Goal: Information Seeking & Learning: Learn about a topic

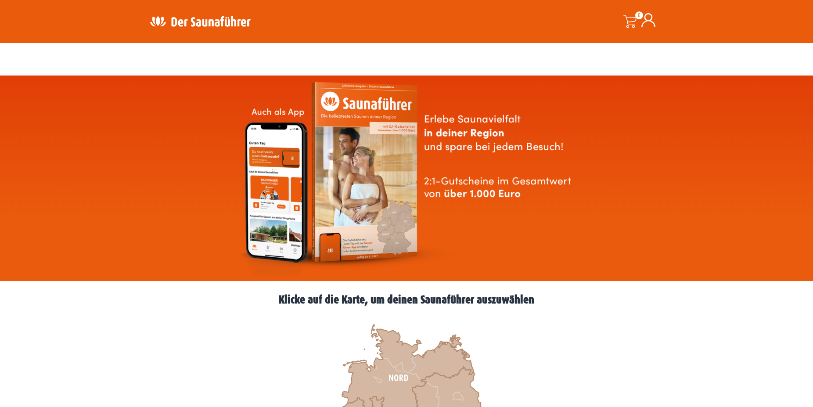
scroll to position [179, 0]
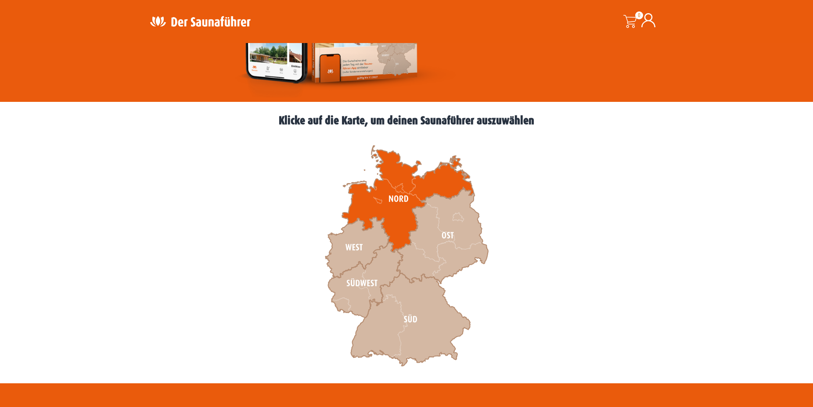
click at [396, 195] on icon at bounding box center [408, 199] width 132 height 107
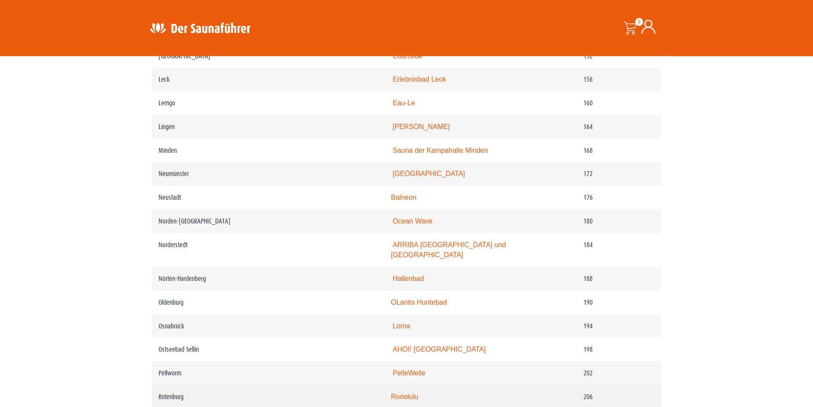
scroll to position [1298, 0]
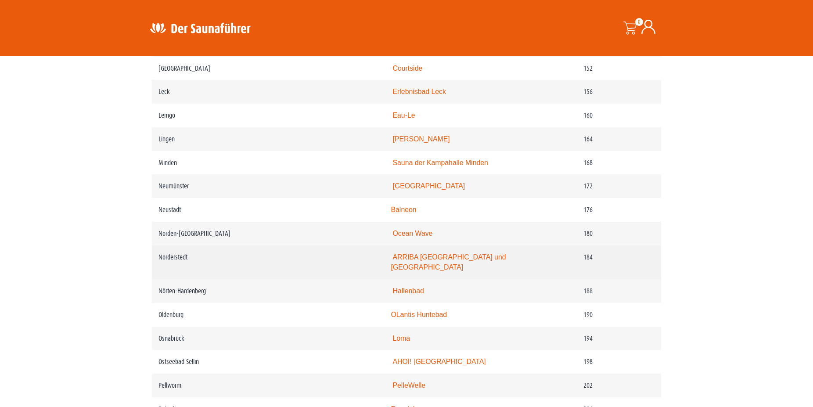
click at [477, 271] on link "ARRIBA Erlebnisbad und Sauna" at bounding box center [448, 262] width 115 height 18
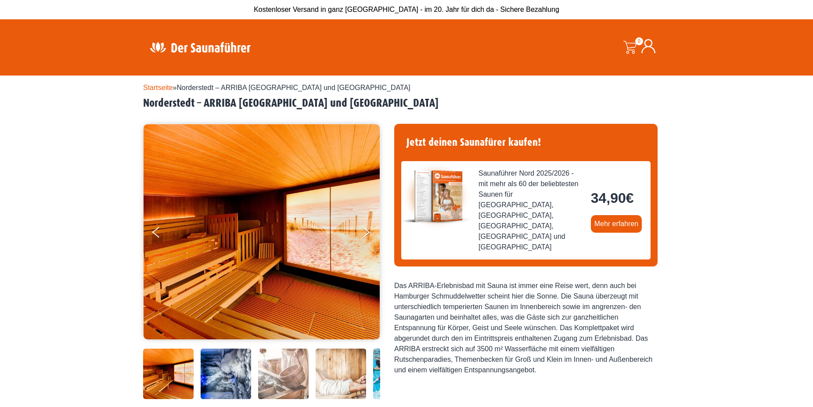
scroll to position [313, 0]
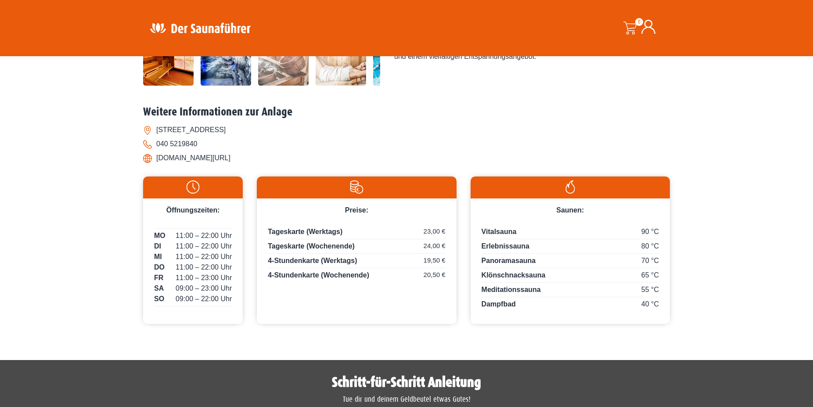
click at [184, 157] on li "[DOMAIN_NAME][URL]" at bounding box center [406, 158] width 527 height 14
click at [148, 160] on li "arriba-erlebnisbad.de/sauna/" at bounding box center [406, 158] width 527 height 14
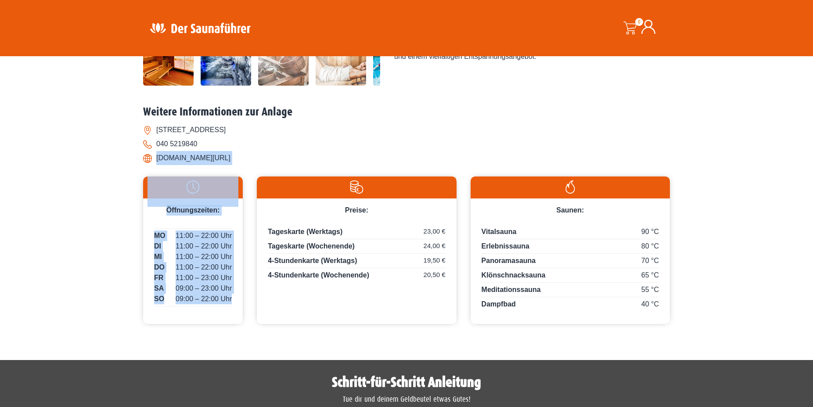
drag, startPoint x: 156, startPoint y: 157, endPoint x: 313, endPoint y: 170, distance: 158.1
click at [313, 170] on div "Weitere Informationen zur Anlage Am Hallenbad 14, 22850 Norderstedt 040 5219840…" at bounding box center [406, 214] width 527 height 218
click at [303, 168] on div "Weitere Informationen zur Anlage Am Hallenbad 14, 22850 Norderstedt 040 5219840…" at bounding box center [406, 137] width 527 height 64
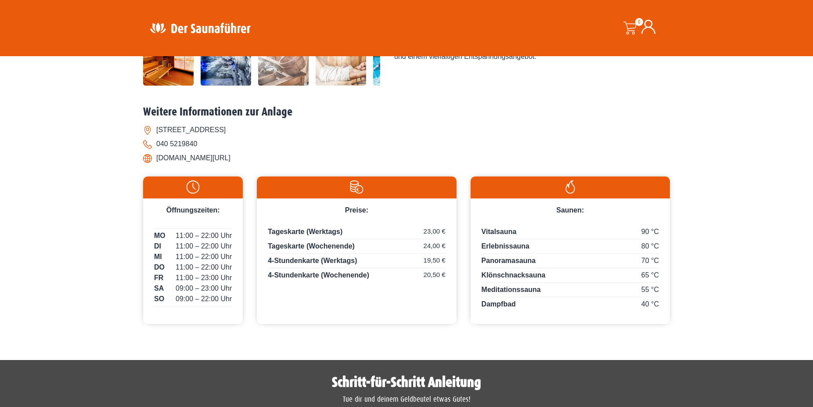
drag, startPoint x: 262, startPoint y: 154, endPoint x: 158, endPoint y: 162, distance: 104.7
click at [158, 162] on li "arriba-erlebnisbad.de/sauna/" at bounding box center [406, 158] width 527 height 14
copy li "arriba-erlebnisbad.de/sauna/"
drag, startPoint x: 272, startPoint y: 129, endPoint x: 105, endPoint y: 118, distance: 168.0
click at [105, 118] on div "Startseite » Norderstedt – ARRIBA Erlebnisbad und Sauna Norderstedt – ARRIBA Er…" at bounding box center [406, 50] width 813 height 576
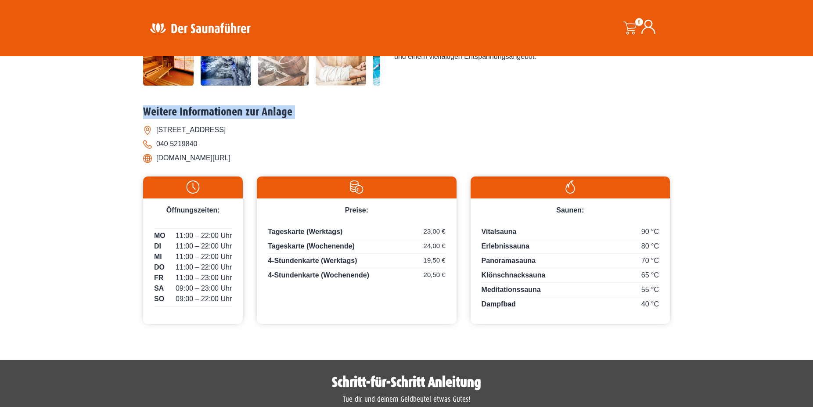
click at [118, 122] on div "Startseite » Norderstedt – ARRIBA Erlebnisbad und Sauna Norderstedt – ARRIBA Er…" at bounding box center [406, 50] width 813 height 576
click at [233, 129] on li "Am Hallenbad 14, 22850 Norderstedt" at bounding box center [406, 130] width 527 height 14
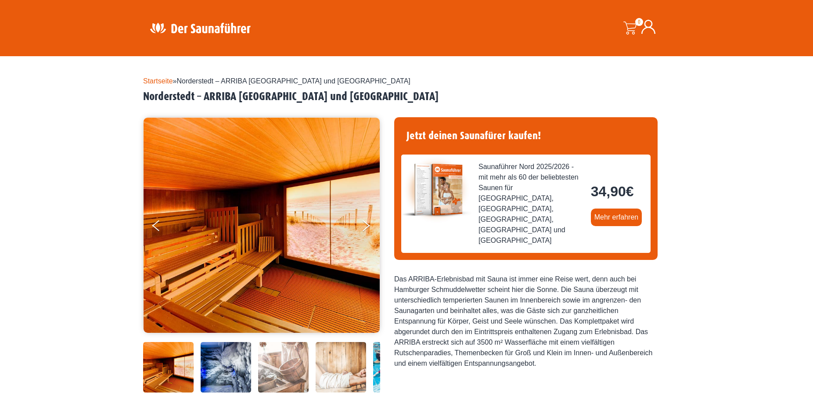
scroll to position [0, 0]
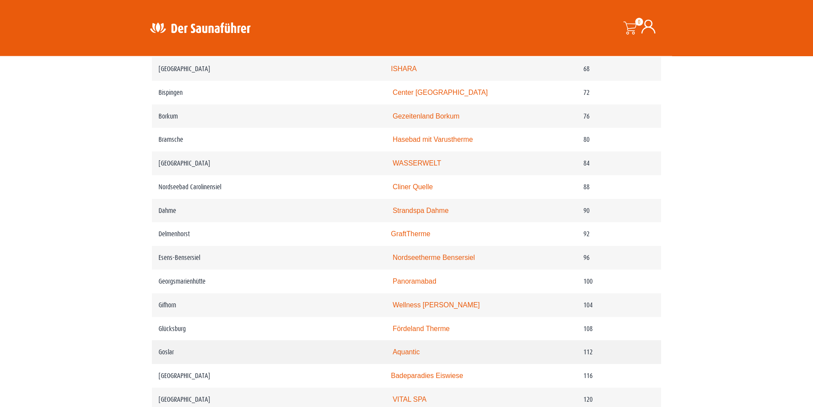
scroll to position [582, 0]
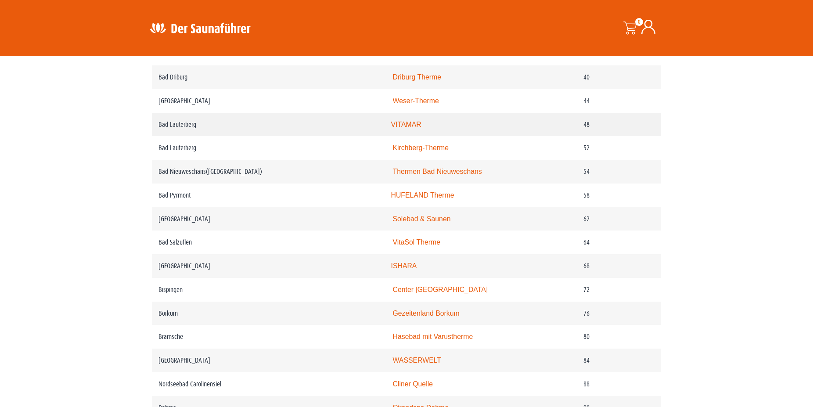
click at [421, 128] on link "VITAMAR" at bounding box center [406, 124] width 30 height 7
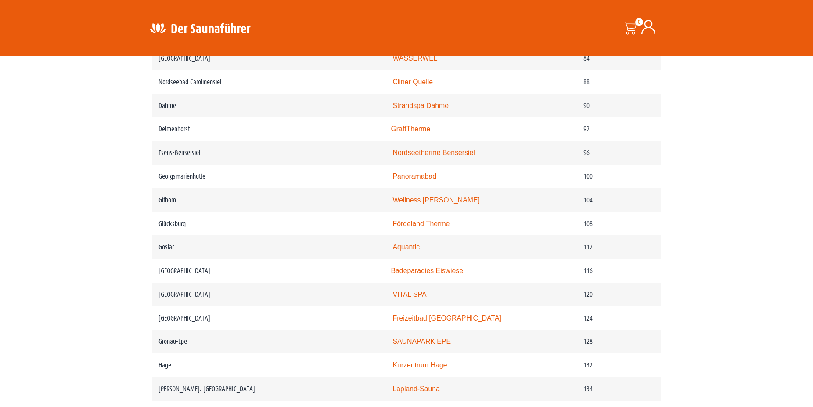
scroll to position [940, 0]
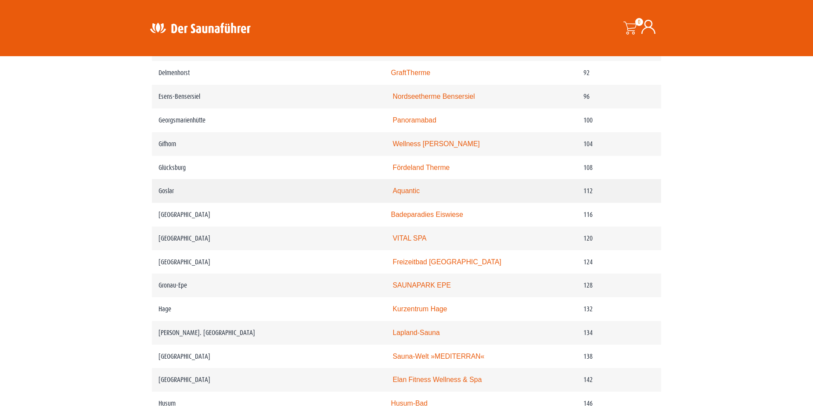
click at [414, 194] on link "Aquantic" at bounding box center [406, 190] width 27 height 7
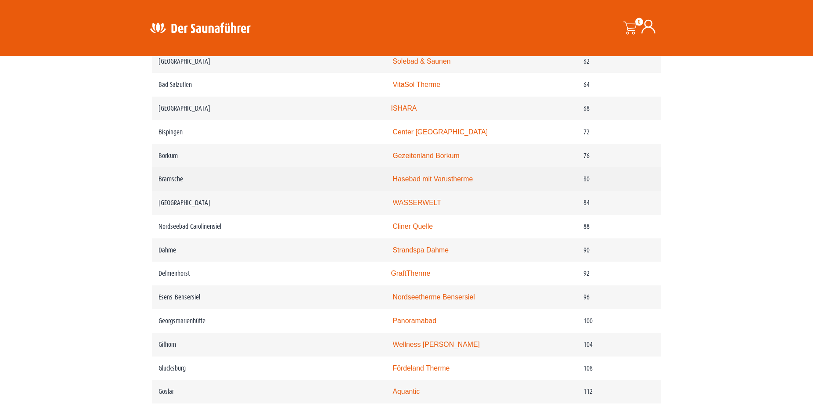
scroll to position [761, 0]
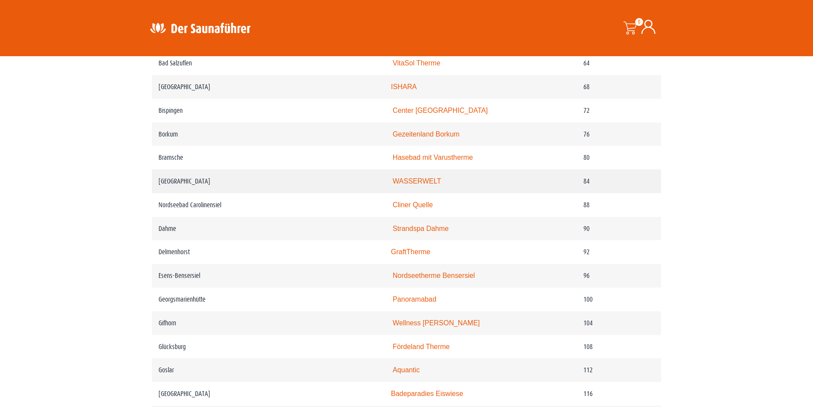
click at [403, 185] on link "WASSERWELT" at bounding box center [417, 180] width 49 height 7
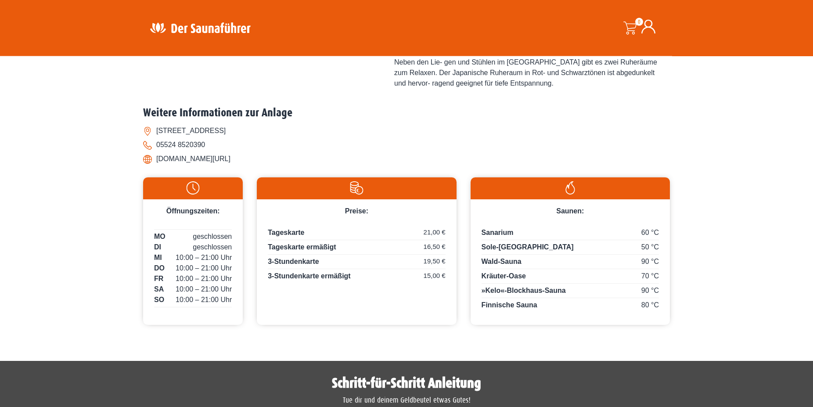
scroll to position [403, 0]
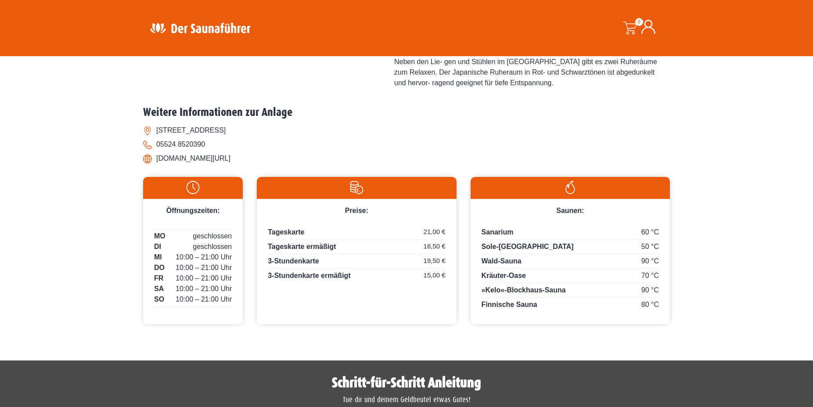
click at [179, 151] on li "www.vitamar.de/" at bounding box center [406, 158] width 527 height 14
drag, startPoint x: 291, startPoint y: 86, endPoint x: 156, endPoint y: 84, distance: 134.7
click at [156, 123] on li "Masttal 1, 37431 Bad Lauterberg im Harz" at bounding box center [406, 130] width 527 height 14
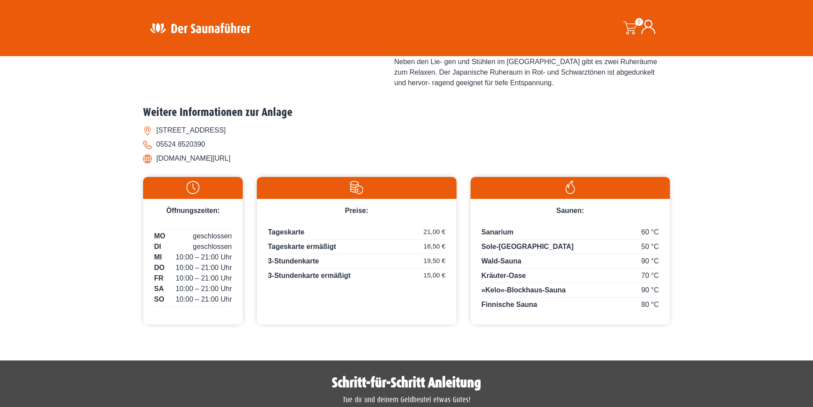
copy li "Masttal 1, 37431 Bad Lauterberg im Harz"
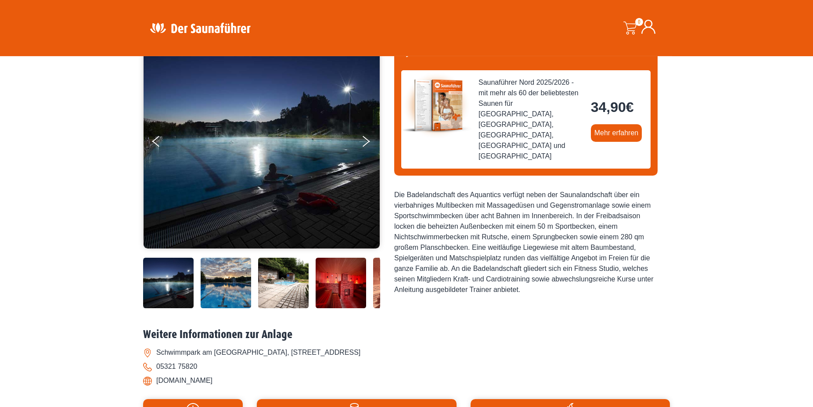
scroll to position [90, 0]
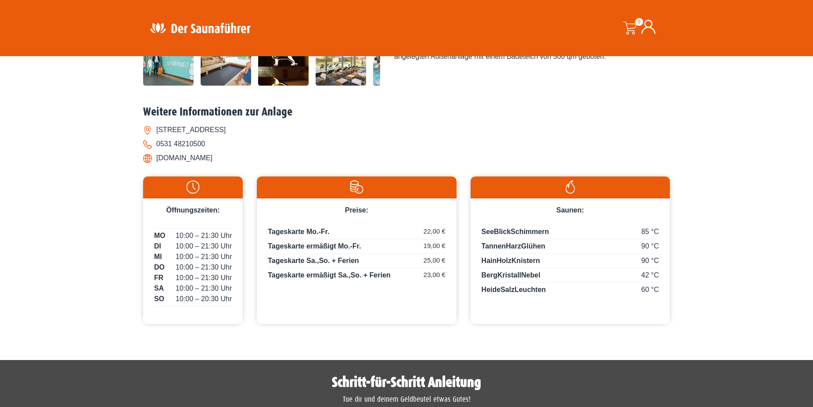
scroll to position [313, 0]
click at [261, 129] on li "[STREET_ADDRESS]" at bounding box center [406, 130] width 527 height 14
click at [261, 129] on li "Am Schützenplatz 1, 38114 Braunschweig" at bounding box center [406, 130] width 527 height 14
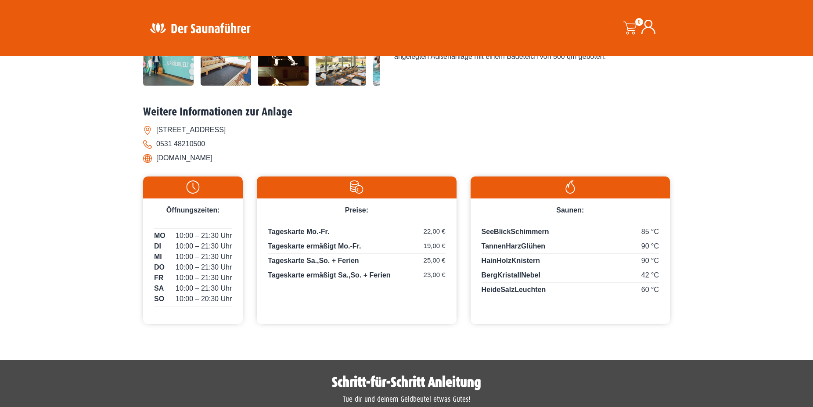
click at [261, 129] on li "Am Schützenplatz 1, 38114 Braunschweig" at bounding box center [406, 130] width 527 height 14
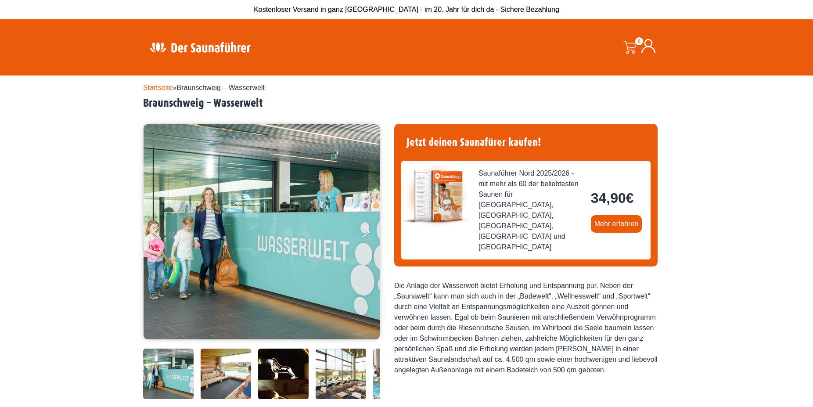
click at [174, 50] on img at bounding box center [200, 47] width 114 height 17
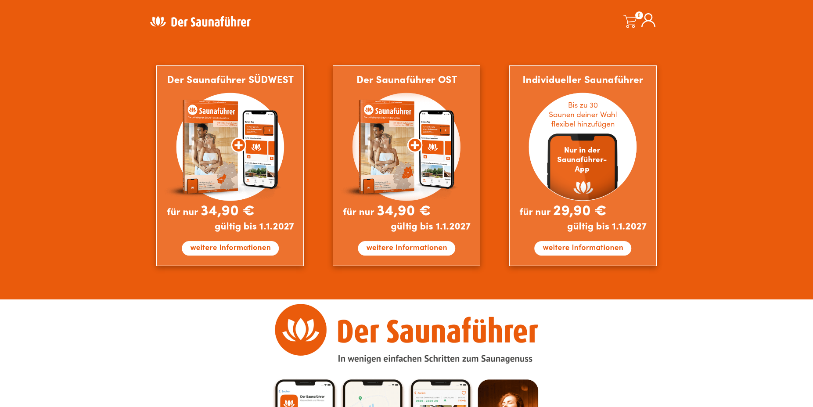
scroll to position [806, 0]
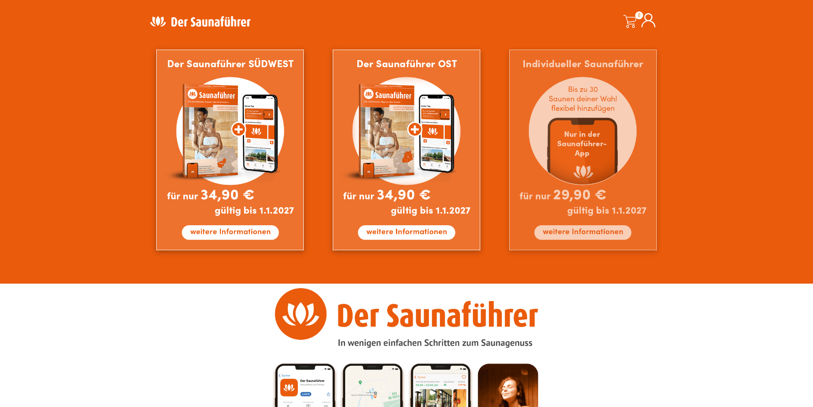
click at [577, 135] on img at bounding box center [582, 150] width 147 height 201
